Goal: Find specific page/section: Locate a particular part of the current website

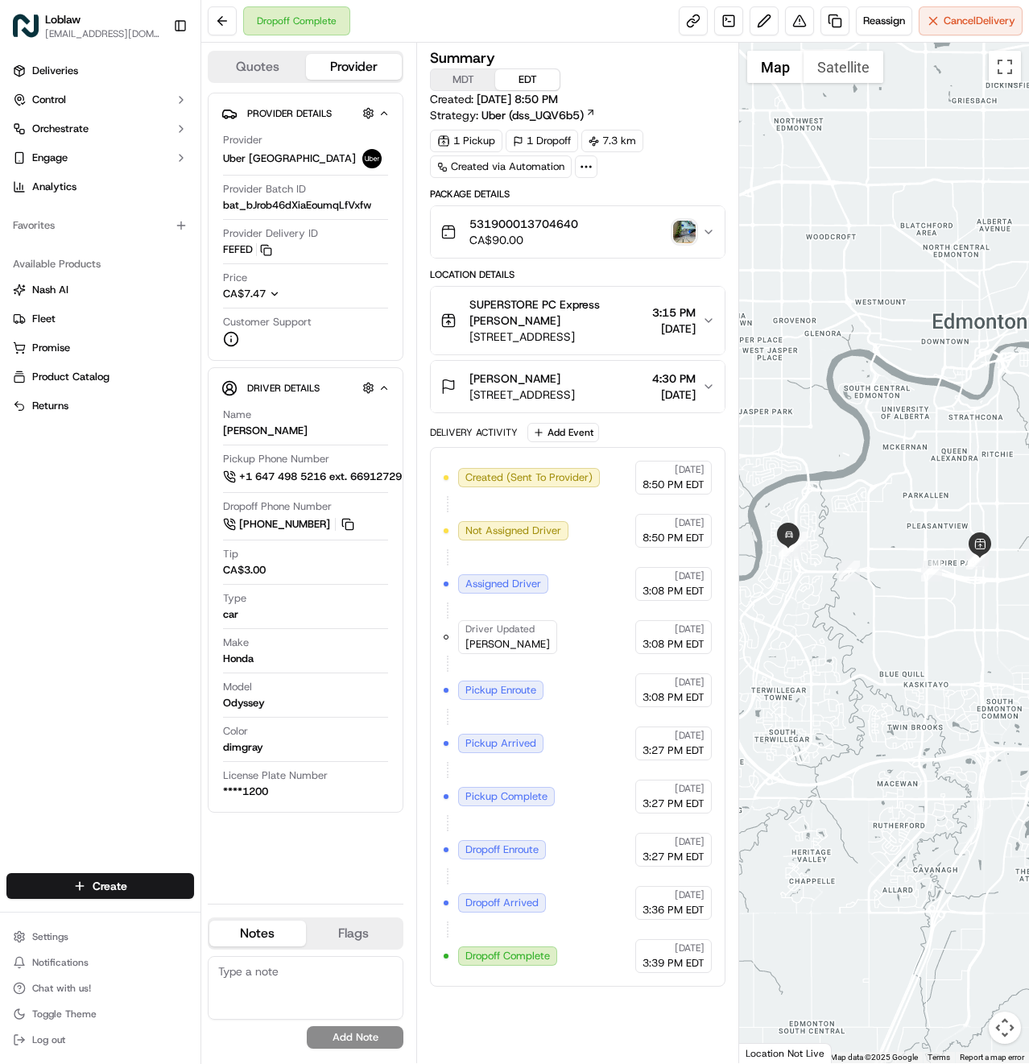
click at [682, 228] on img "button" at bounding box center [684, 232] width 23 height 23
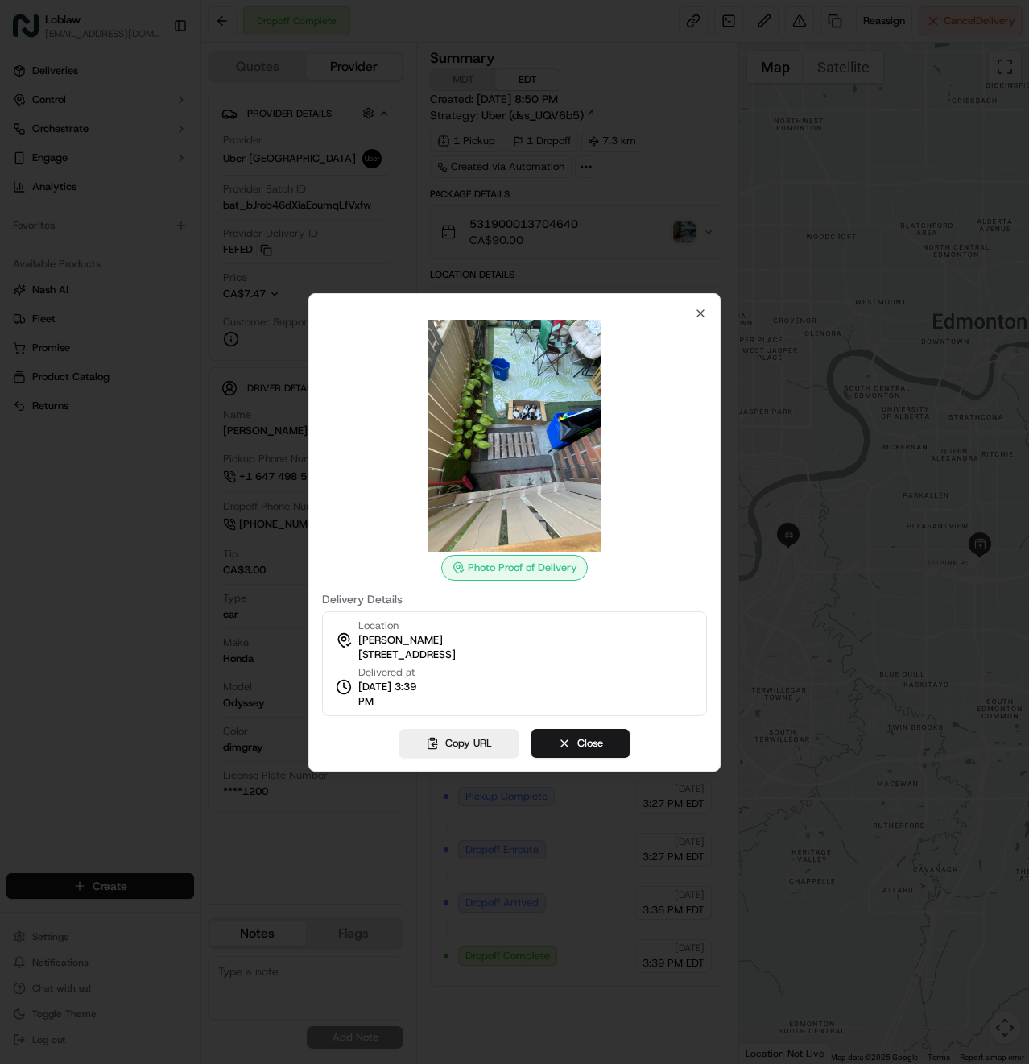
click at [410, 659] on span "[STREET_ADDRESS]" at bounding box center [406, 654] width 97 height 14
click at [415, 654] on span "[STREET_ADDRESS]" at bounding box center [406, 654] width 97 height 14
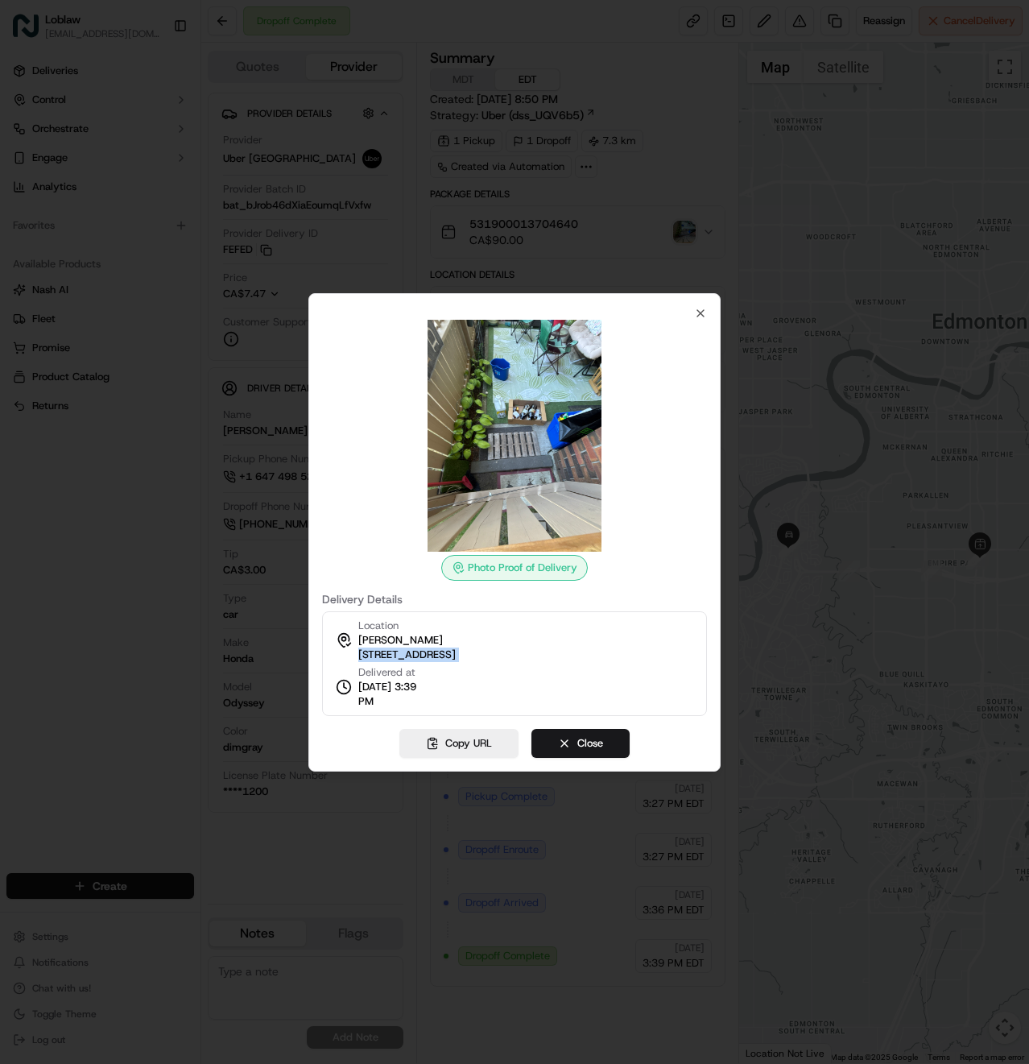
click at [443, 711] on div "Location [PERSON_NAME] [STREET_ADDRESS] Delivered at [DATE] 3:39 PM" at bounding box center [514, 663] width 385 height 105
click at [457, 692] on div "Location [PERSON_NAME] [STREET_ADDRESS] Delivered at [DATE] 3:39 PM" at bounding box center [514, 663] width 385 height 105
click at [449, 744] on button "Copy URL" at bounding box center [458, 743] width 119 height 29
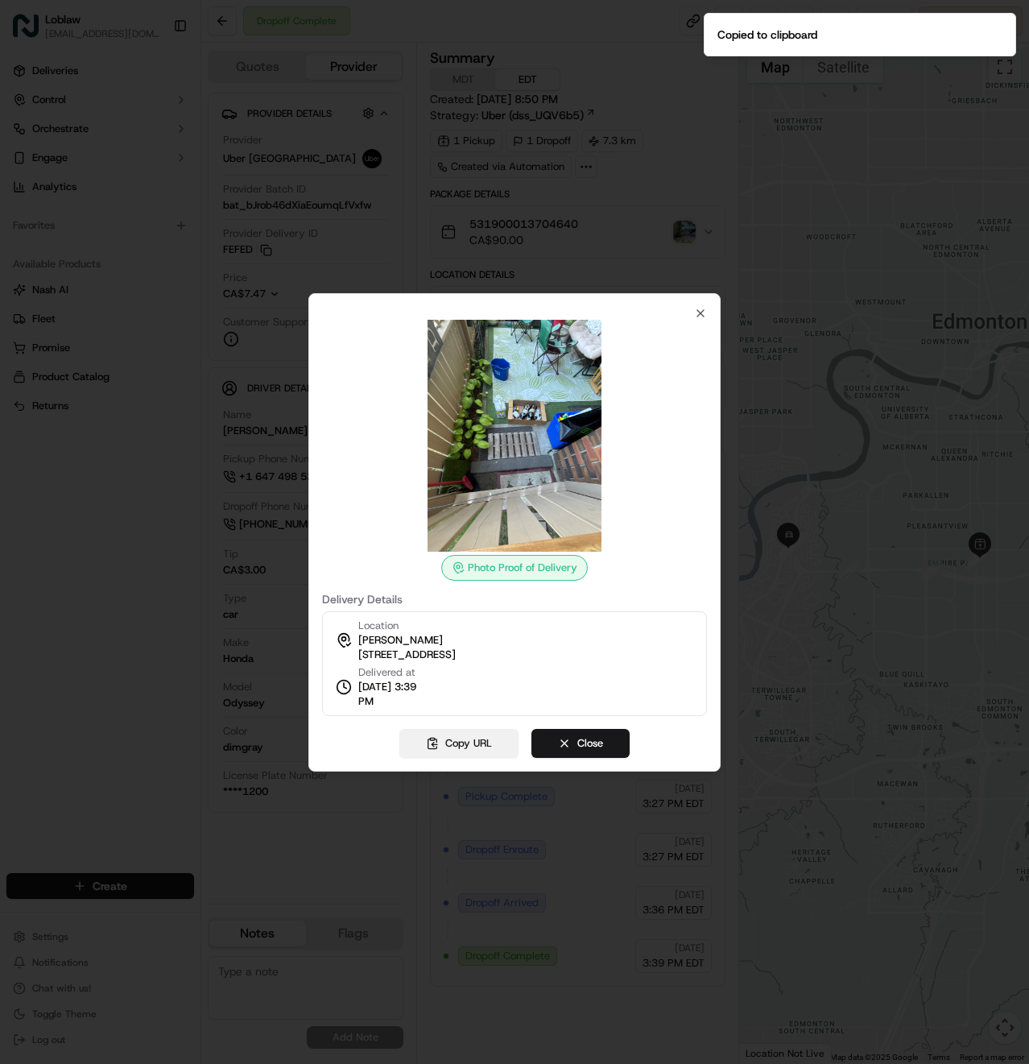
click at [450, 737] on button "Copy URL" at bounding box center [458, 743] width 119 height 29
